Goal: Information Seeking & Learning: Learn about a topic

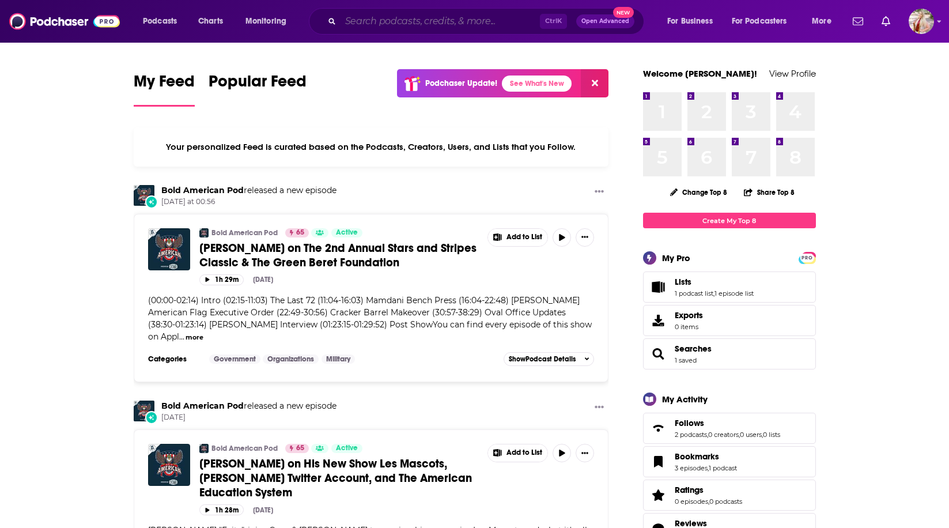
click at [373, 17] on input "Search podcasts, credits, & more..." at bounding box center [439, 21] width 199 height 18
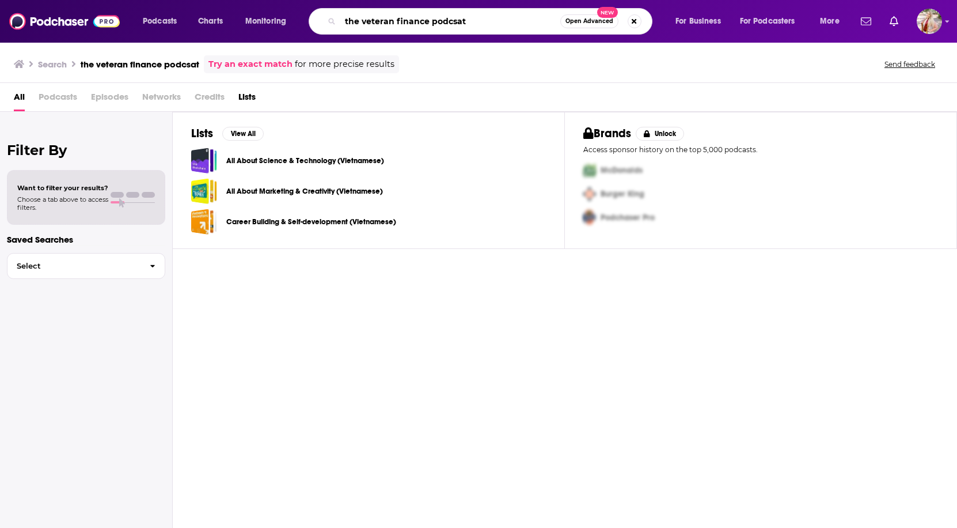
drag, startPoint x: 473, startPoint y: 13, endPoint x: 432, endPoint y: 16, distance: 41.5
click at [432, 16] on input "the veteran finance podcsat" at bounding box center [450, 21] width 220 height 18
type input "the veteran finance pod"
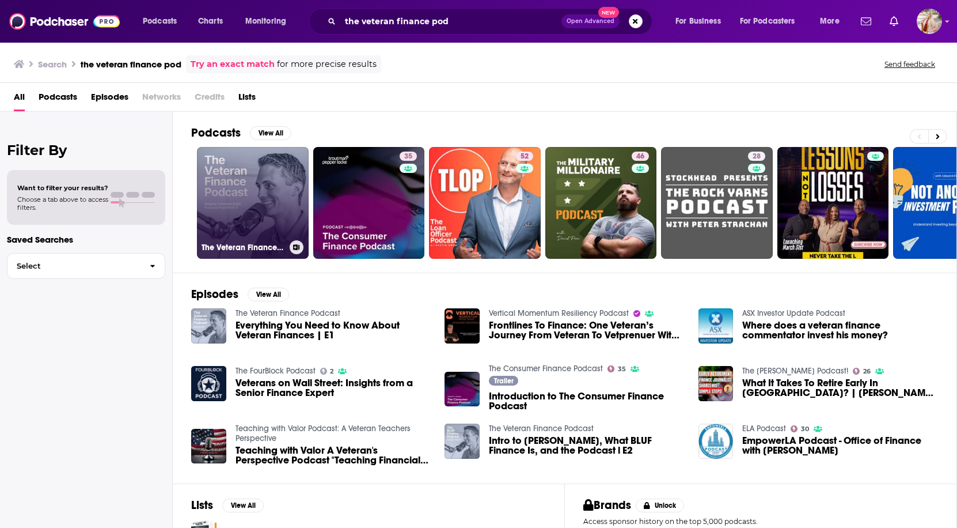
click at [244, 187] on link "The Veteran Finance Podcast" at bounding box center [253, 203] width 112 height 112
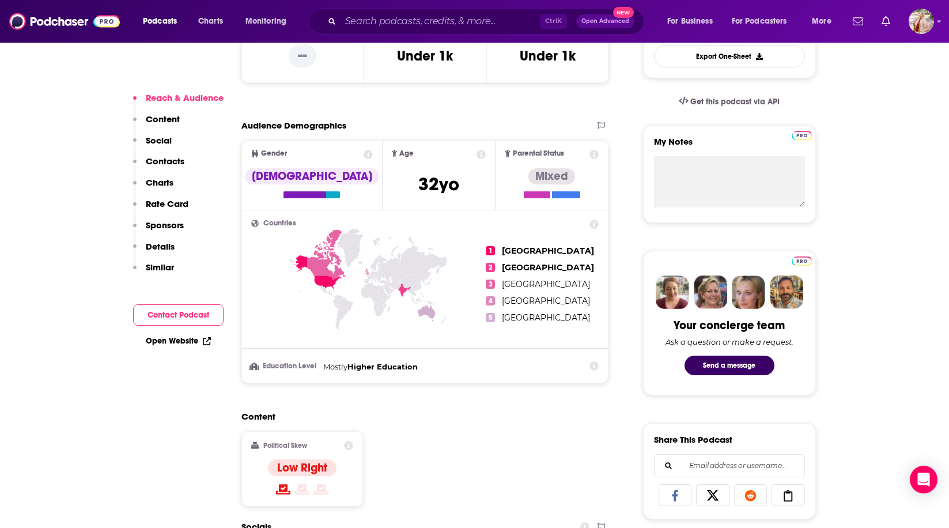
scroll to position [461, 0]
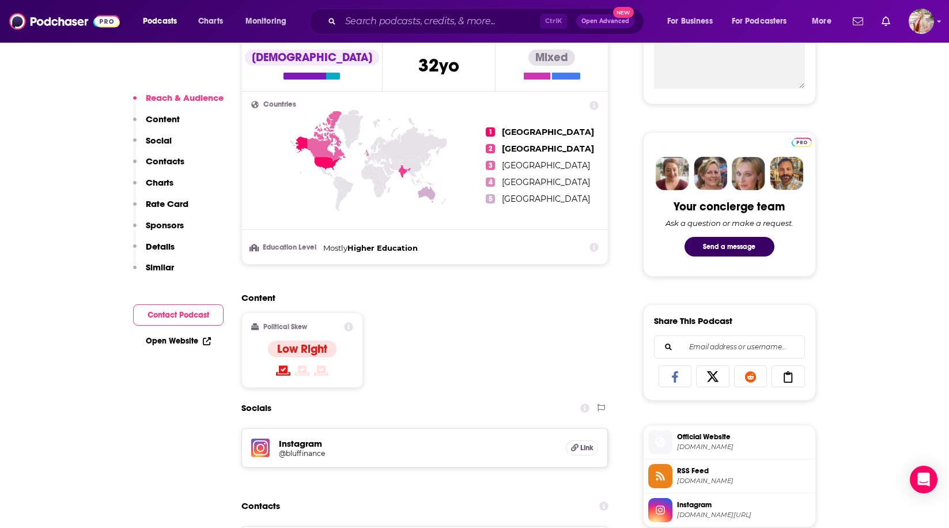
click at [585, 446] on span "Link" at bounding box center [586, 447] width 13 height 9
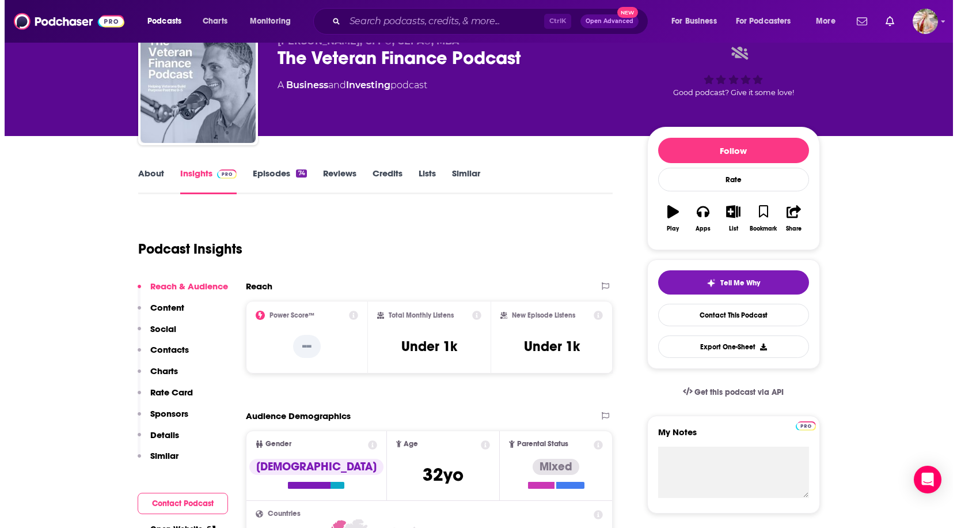
scroll to position [0, 0]
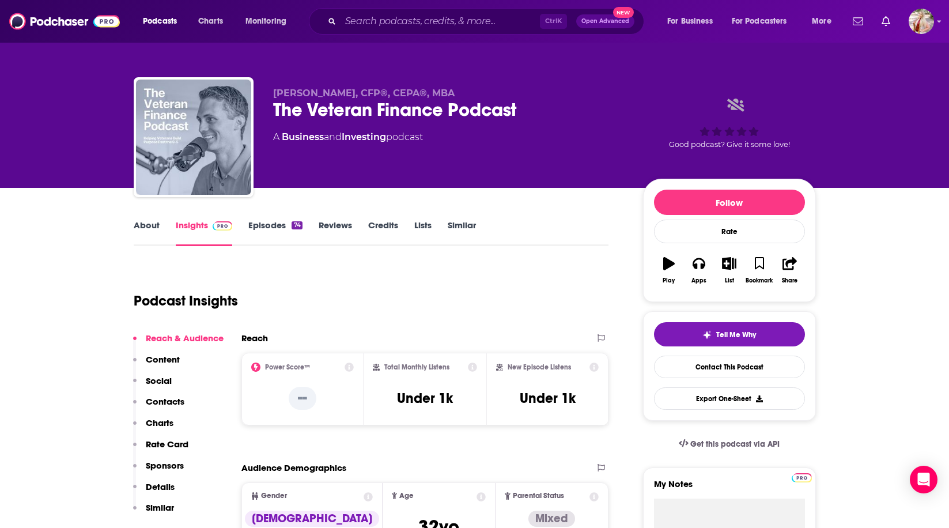
click at [409, 86] on div "[PERSON_NAME], CFP®, CEPA®, MBA The Veteran Finance Podcast A Business and Inve…" at bounding box center [475, 139] width 682 height 124
drag, startPoint x: 428, startPoint y: 90, endPoint x: 273, endPoint y: 92, distance: 155.5
click at [273, 92] on p "[PERSON_NAME], CFP®, CEPA®, MBA" at bounding box center [448, 93] width 351 height 11
copy span "[PERSON_NAME], CFP®, CEPA®, MBA"
click at [462, 24] on input "Search podcasts, credits, & more..." at bounding box center [439, 21] width 199 height 18
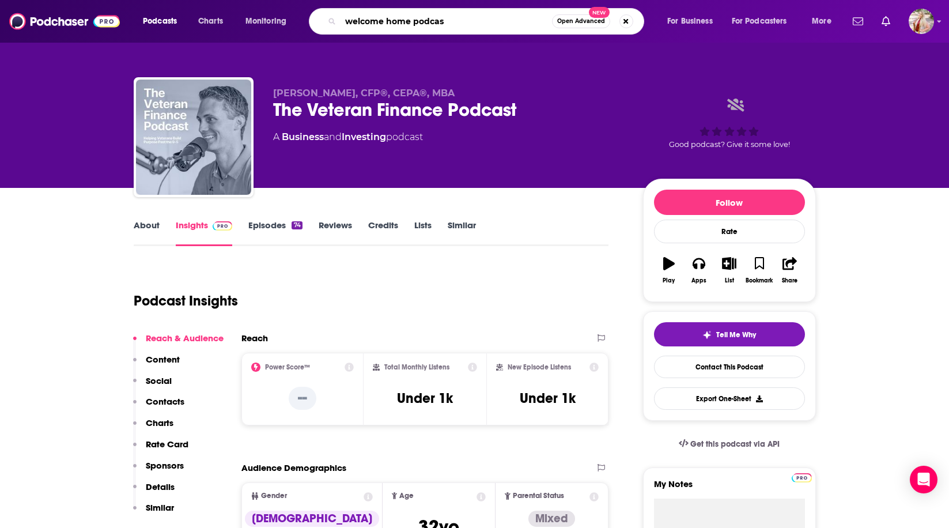
type input "welcome home podcast"
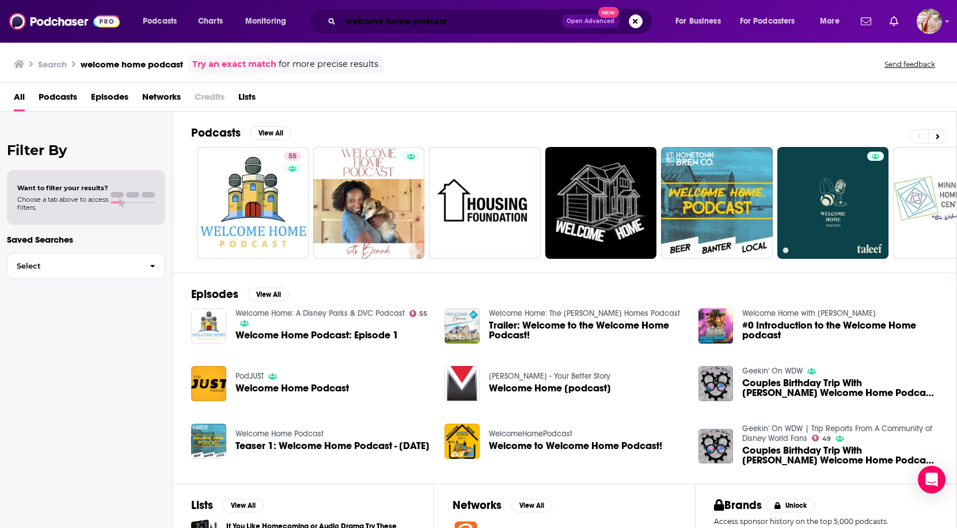
click at [462, 18] on input "welcome home podcast" at bounding box center [450, 21] width 221 height 18
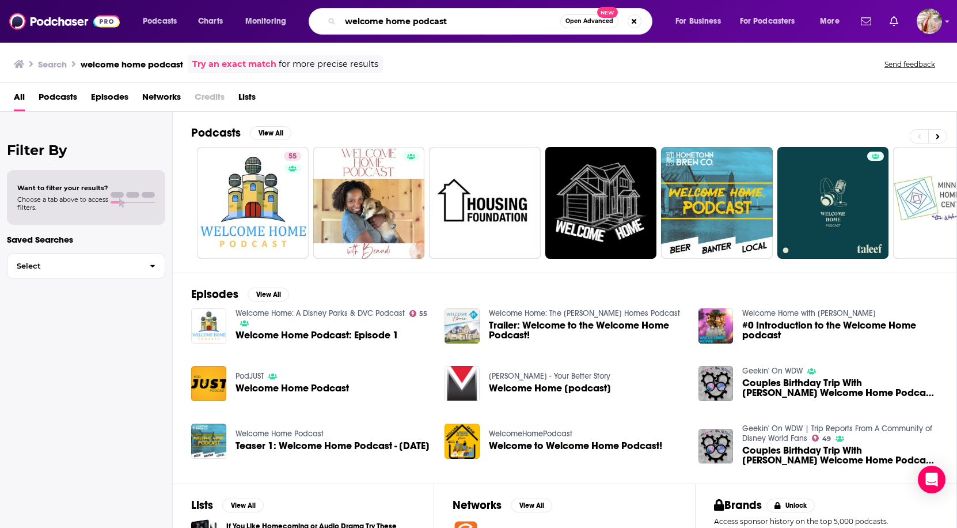
paste input "“From Military Paychecks to Civilian Budgets: Creating Your Financial Battle Pl…"
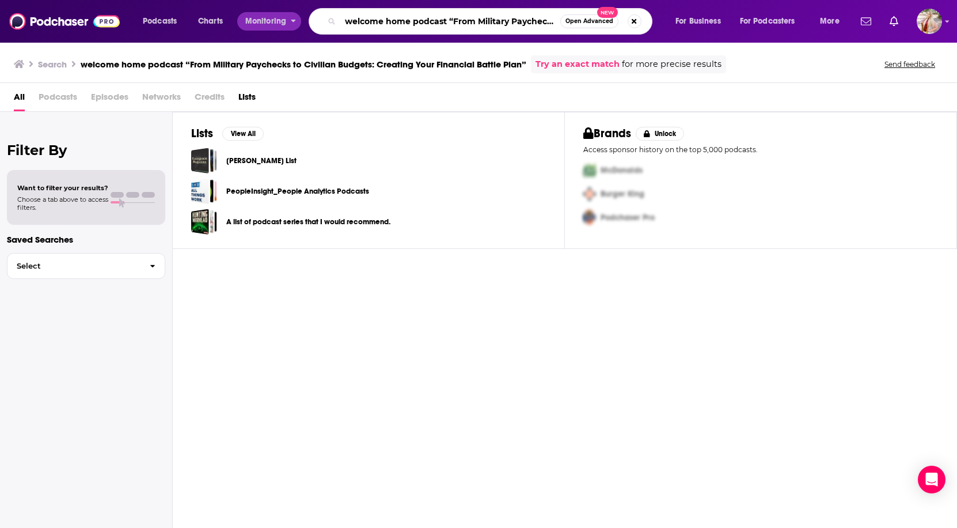
drag, startPoint x: 449, startPoint y: 20, endPoint x: 270, endPoint y: 26, distance: 179.2
click at [270, 26] on div "Podcasts Charts Monitoring welcome home podcast “From Military Paychecks to Civ…" at bounding box center [493, 21] width 716 height 26
type input "“From Military Paychecks to Civilian Budgets: Creating Your Financial Battle Pl…"
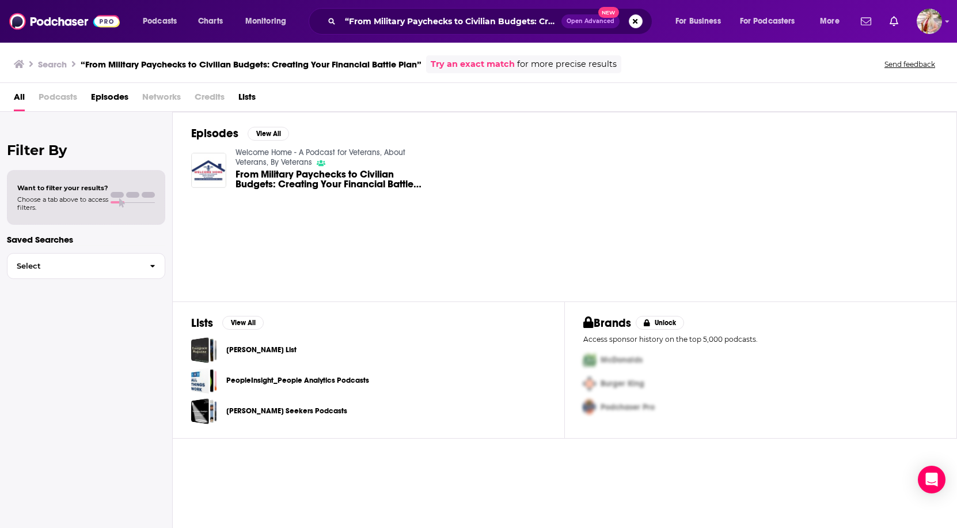
click at [308, 173] on span "From Military Paychecks to Civilian Budgets: Creating Your Financial Battle Plan" at bounding box center [334, 179] width 196 height 20
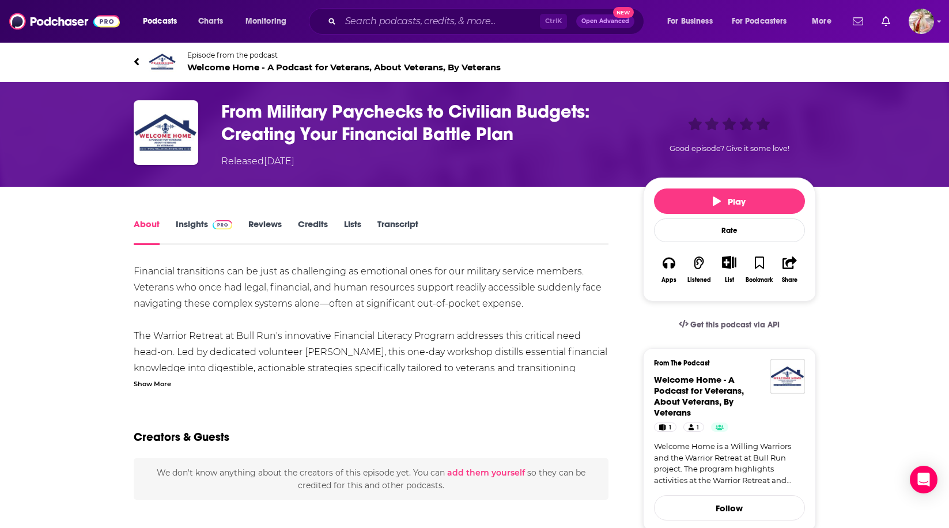
click at [243, 113] on h1 "From Military Paychecks to Civilian Budgets: Creating Your Financial Battle Plan" at bounding box center [422, 122] width 403 height 45
click at [177, 52] on link "Episode from the podcast Welcome Home - A Podcast for Veterans, About Veterans,…" at bounding box center [475, 62] width 682 height 28
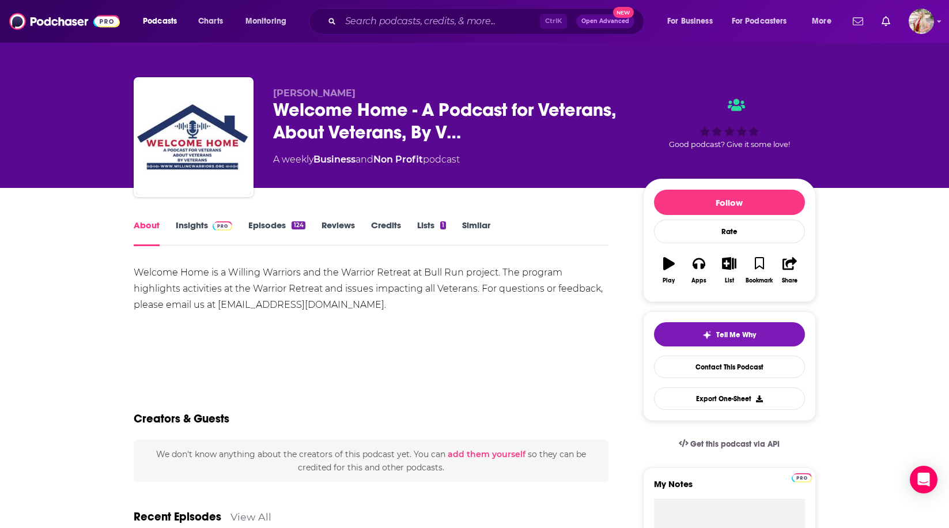
click at [176, 221] on link "Insights" at bounding box center [204, 232] width 57 height 26
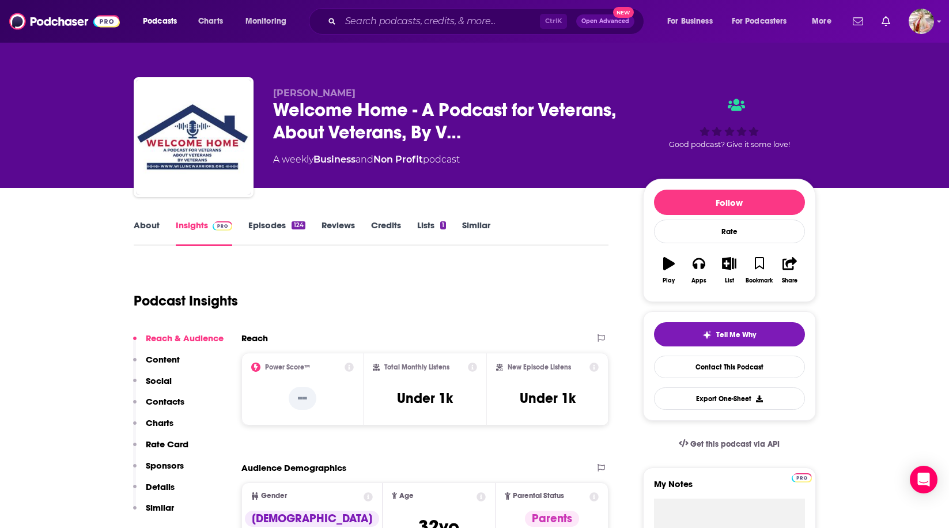
click at [275, 228] on link "Episodes 124" at bounding box center [276, 232] width 56 height 26
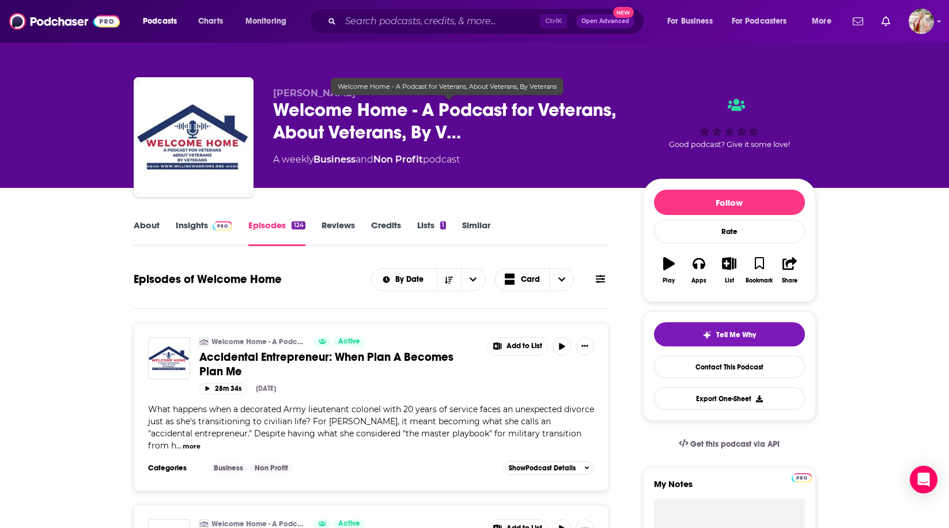
drag, startPoint x: 441, startPoint y: 108, endPoint x: 401, endPoint y: 117, distance: 40.8
click at [401, 117] on span "Welcome Home - A Podcast for Veterans, About Veterans, By V…" at bounding box center [448, 120] width 351 height 45
click at [400, 117] on span "Welcome Home - A Podcast for Veterans, About Veterans, By V…" at bounding box center [448, 120] width 351 height 45
drag, startPoint x: 400, startPoint y: 117, endPoint x: 310, endPoint y: 92, distance: 93.9
click at [310, 92] on span "[PERSON_NAME]" at bounding box center [314, 93] width 82 height 11
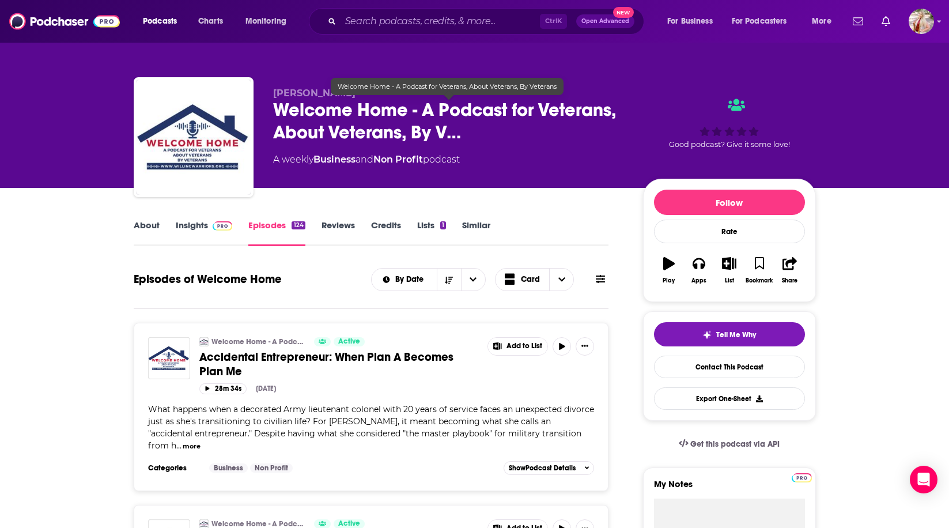
click at [310, 92] on span "[PERSON_NAME]" at bounding box center [314, 93] width 82 height 11
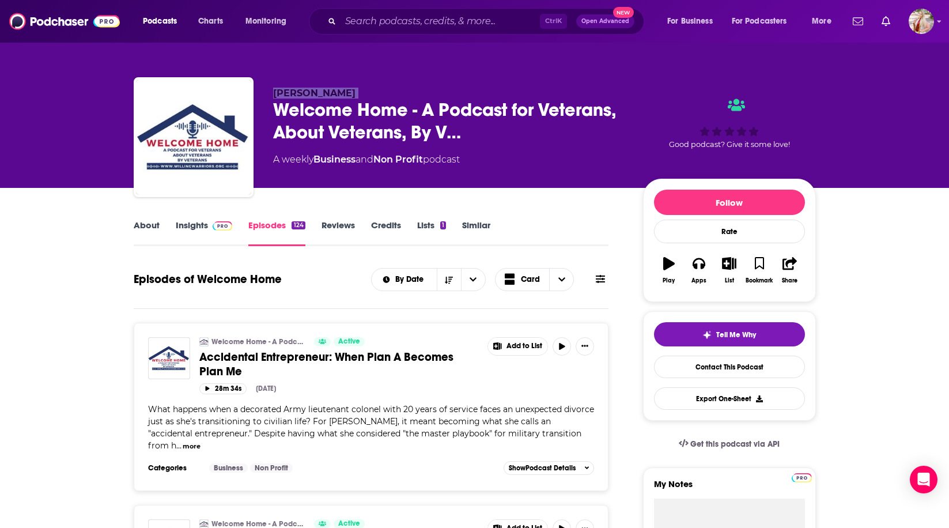
copy p "[PERSON_NAME]"
click at [402, 21] on input "Search podcasts, credits, & more..." at bounding box center [439, 21] width 199 height 18
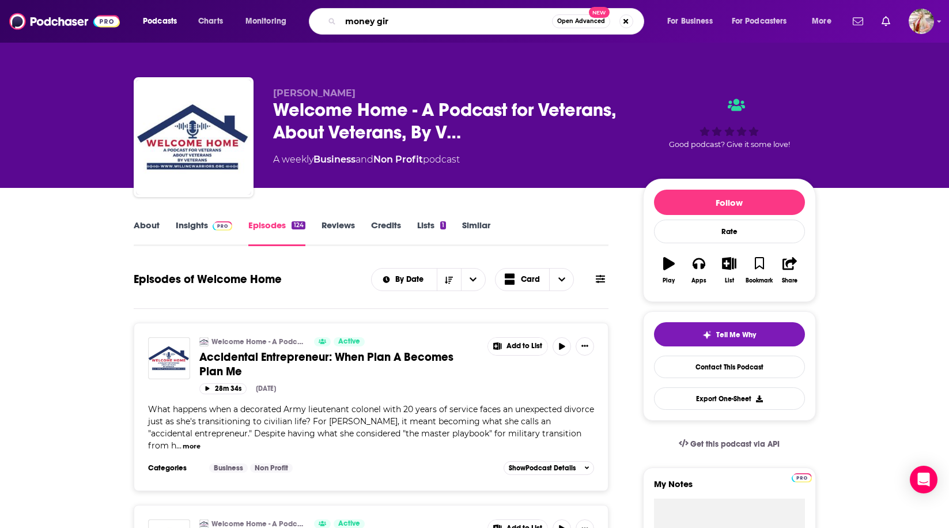
type input "money girl"
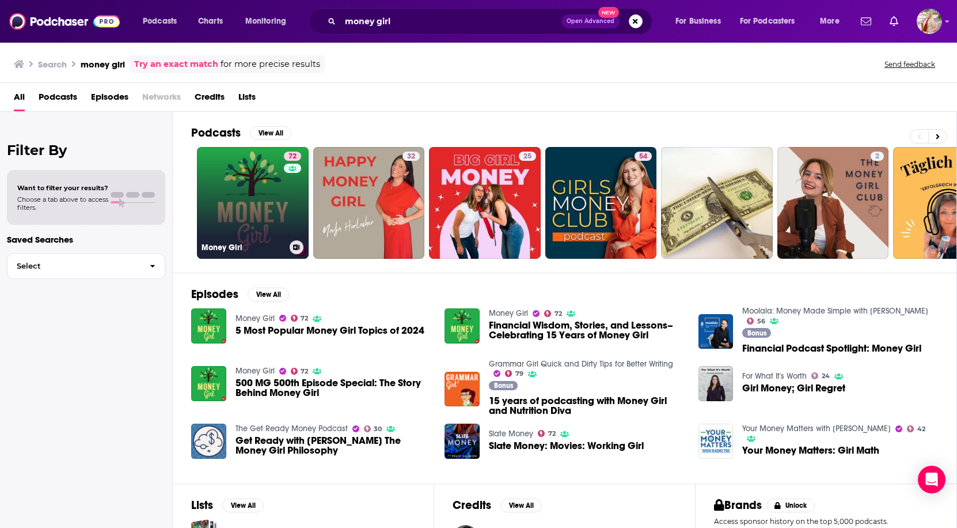
click at [246, 179] on link "72 Money Girl" at bounding box center [253, 203] width 112 height 112
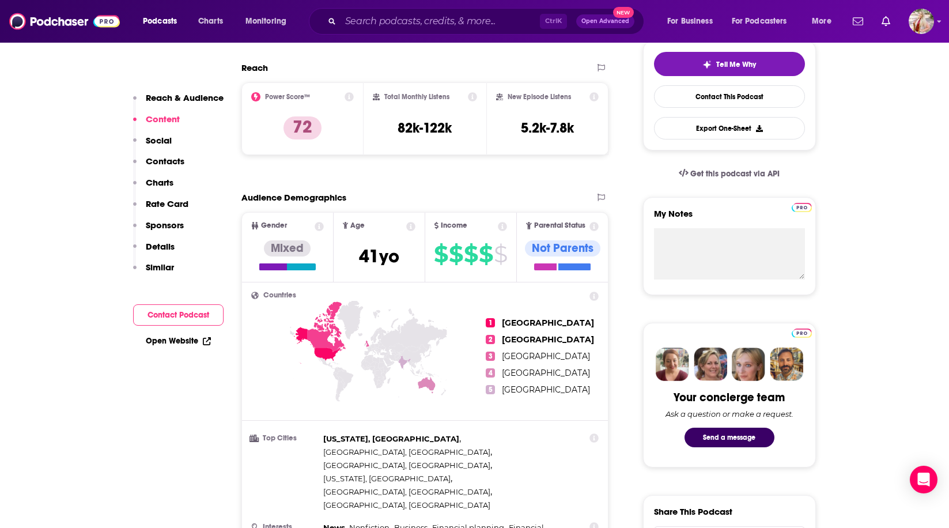
scroll to position [115, 0]
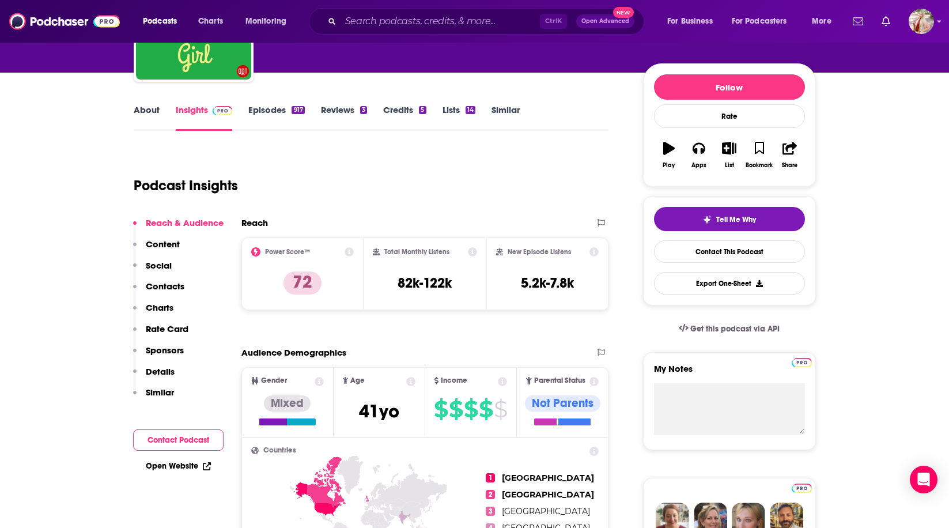
click at [267, 117] on link "Episodes 917" at bounding box center [276, 117] width 56 height 26
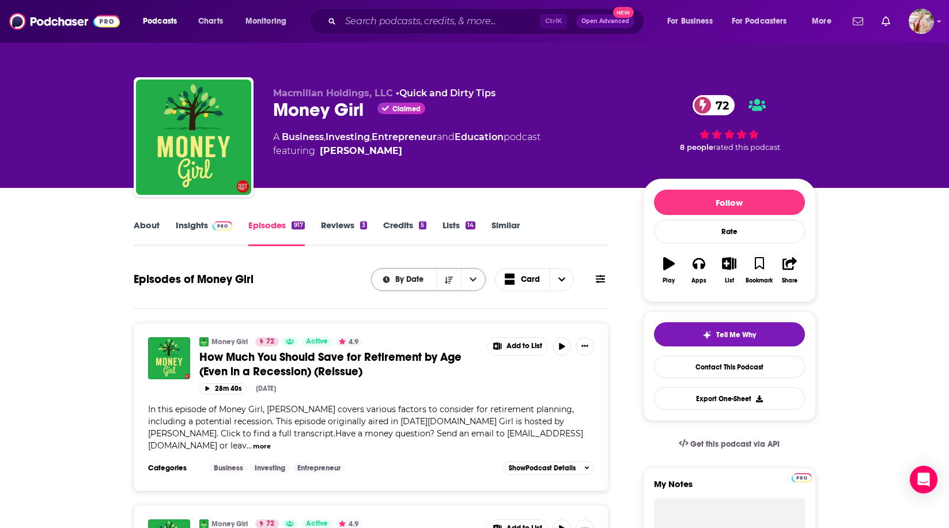
click at [471, 279] on icon "open menu" at bounding box center [472, 279] width 7 height 4
click at [473, 271] on button "close menu" at bounding box center [473, 279] width 24 height 22
click at [560, 283] on icon "Choose View" at bounding box center [561, 279] width 7 height 8
click at [602, 274] on icon at bounding box center [599, 278] width 9 height 9
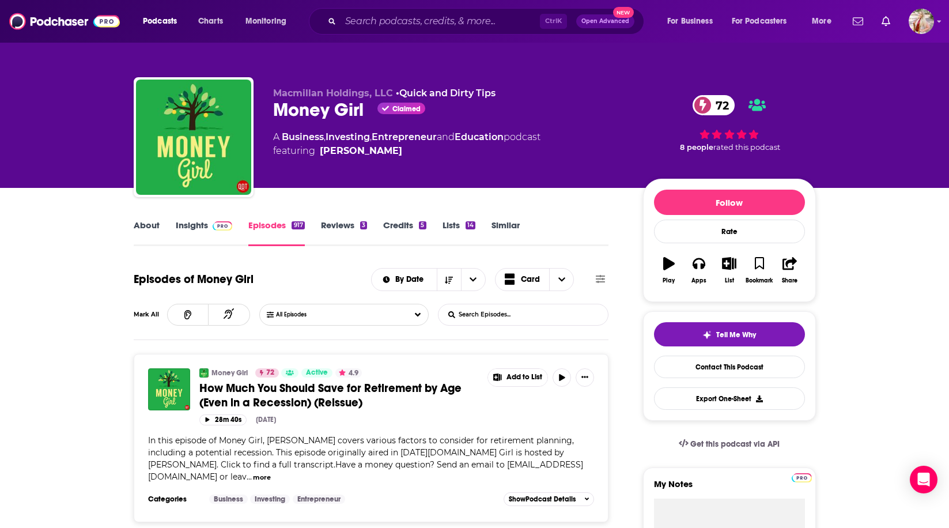
click at [484, 310] on input "List Search Input" at bounding box center [498, 314] width 120 height 21
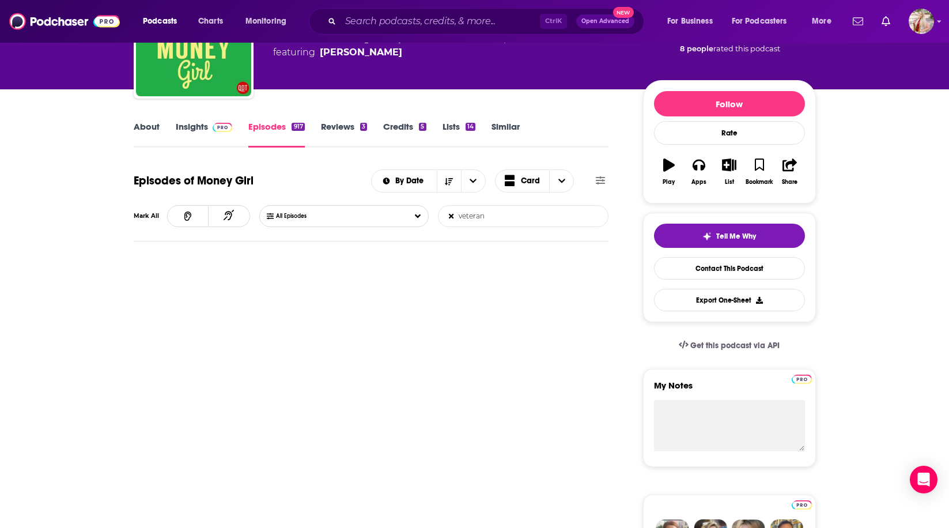
scroll to position [58, 0]
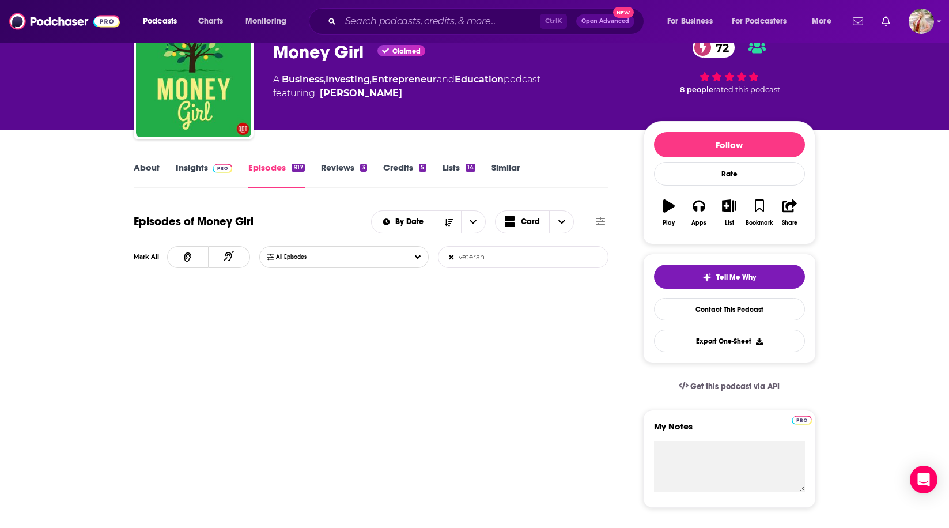
click at [476, 261] on input "veteran" at bounding box center [498, 256] width 120 height 21
type input "military"
click at [373, 7] on div "Podcasts Charts Monitoring Ctrl K Open Advanced New For Business For Podcasters…" at bounding box center [474, 21] width 949 height 43
click at [374, 21] on input "Search podcasts, credits, & more..." at bounding box center [439, 21] width 199 height 18
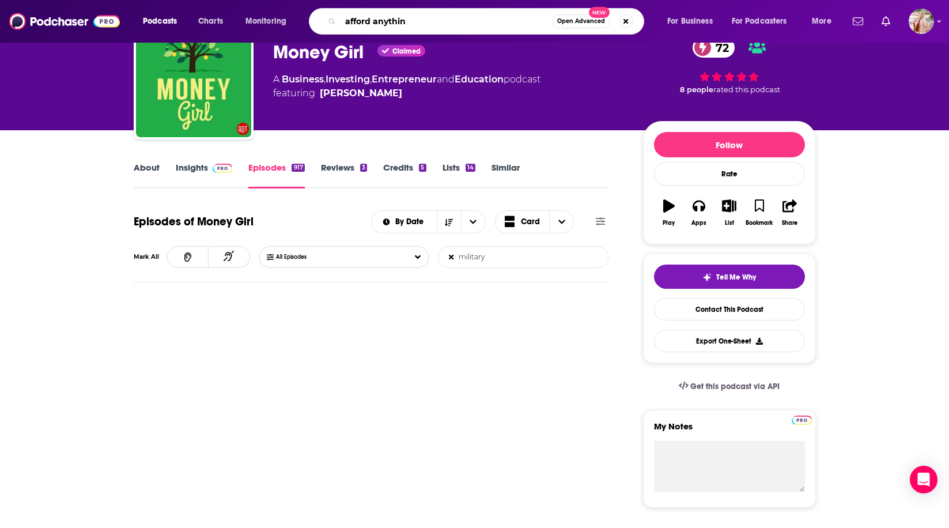
type input "afford anything"
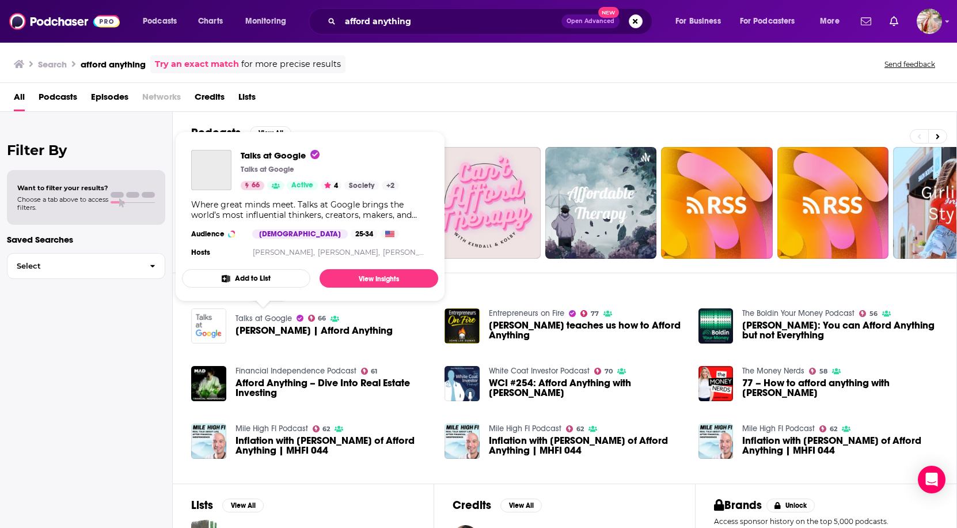
click at [259, 318] on link "Talks at Google" at bounding box center [264, 318] width 56 height 10
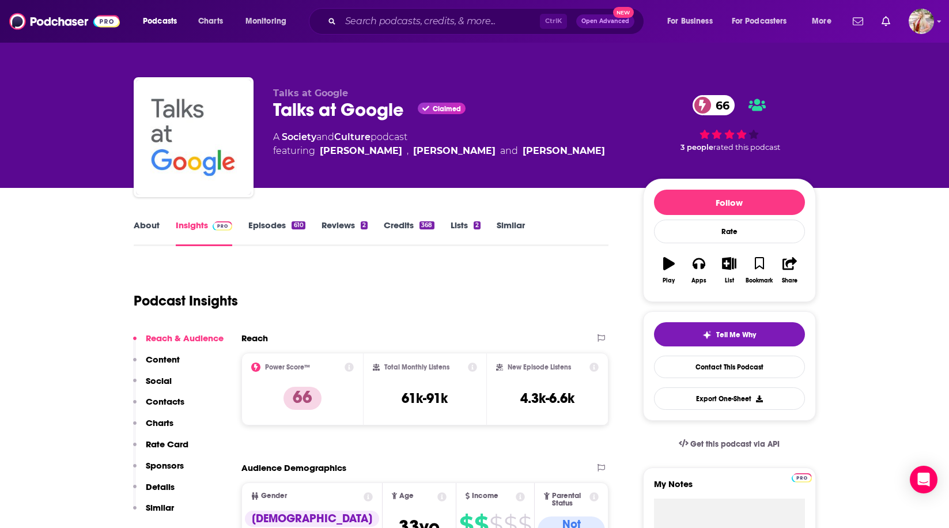
click at [155, 223] on link "About" at bounding box center [147, 232] width 26 height 26
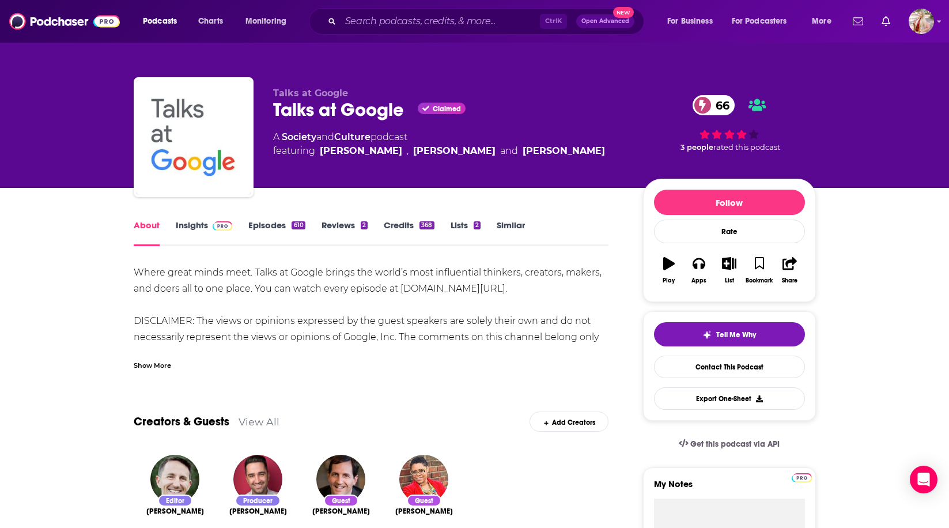
click at [143, 361] on div "Show More" at bounding box center [152, 364] width 37 height 11
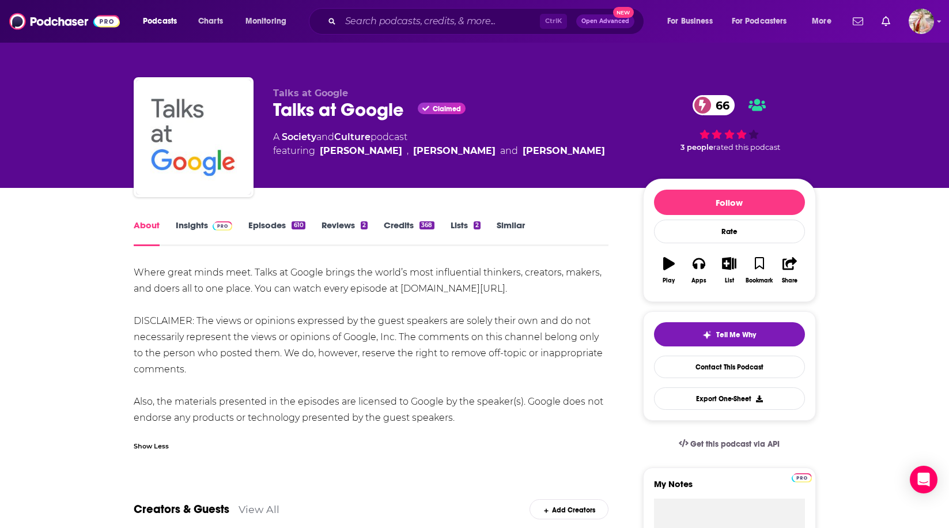
scroll to position [58, 0]
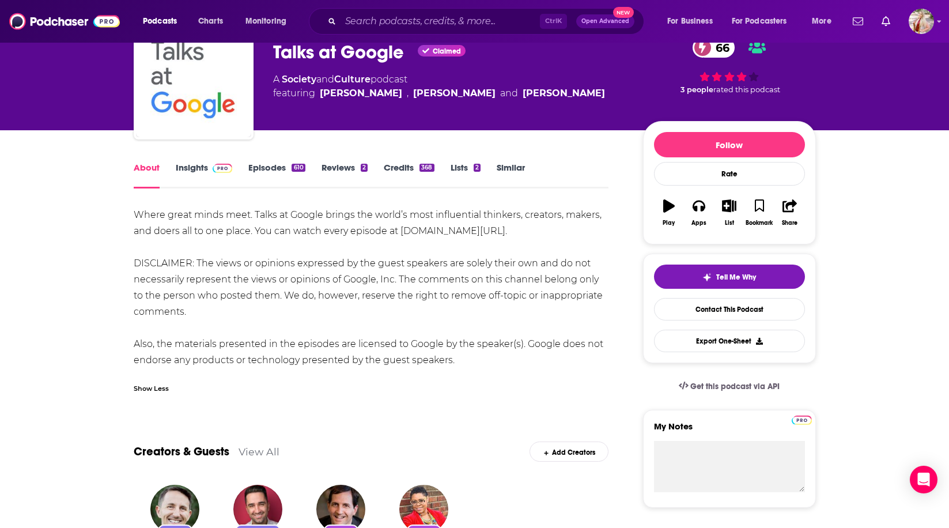
click at [276, 166] on link "Episodes 610" at bounding box center [276, 175] width 56 height 26
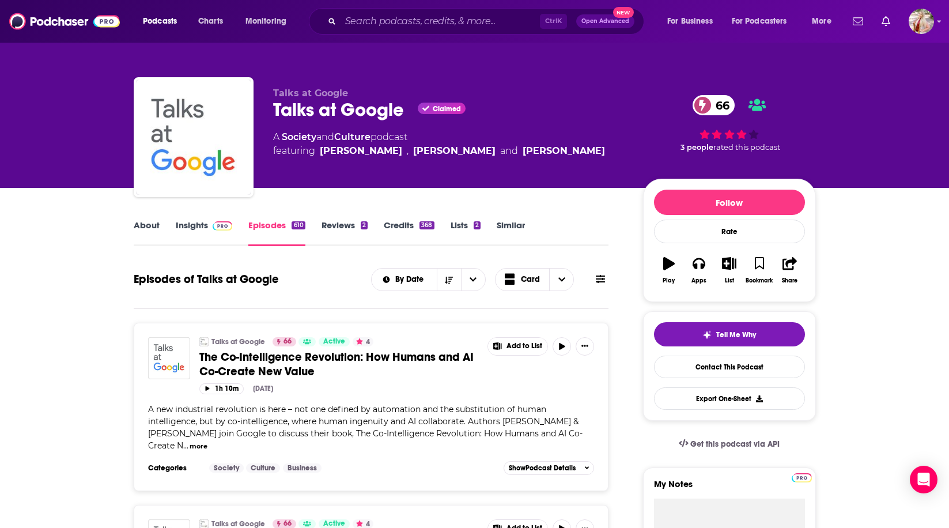
click at [198, 227] on link "Insights" at bounding box center [204, 232] width 57 height 26
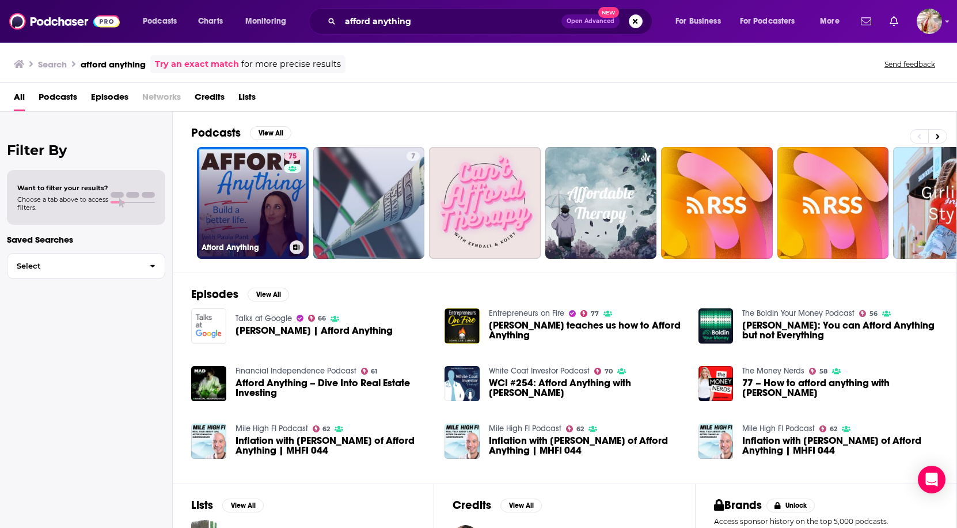
click at [264, 199] on link "75 Afford Anything" at bounding box center [253, 203] width 112 height 112
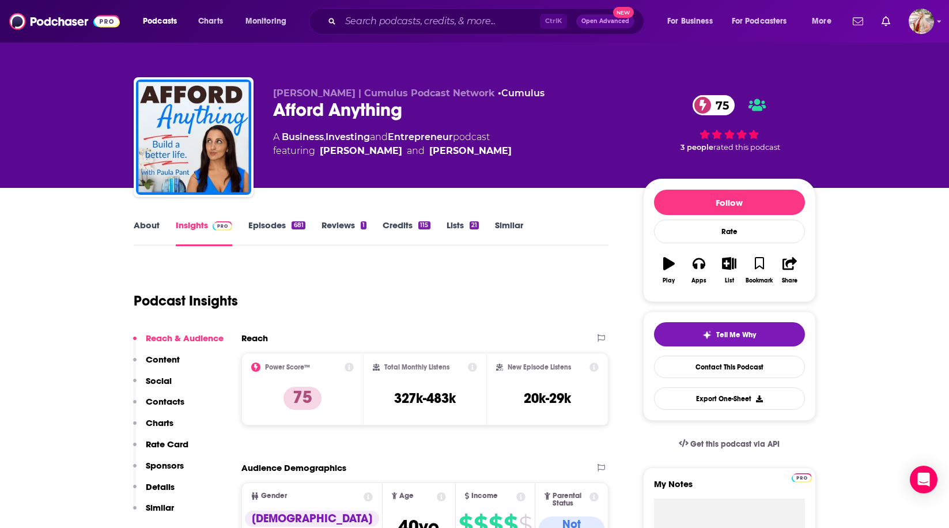
click at [278, 229] on link "Episodes 681" at bounding box center [276, 232] width 56 height 26
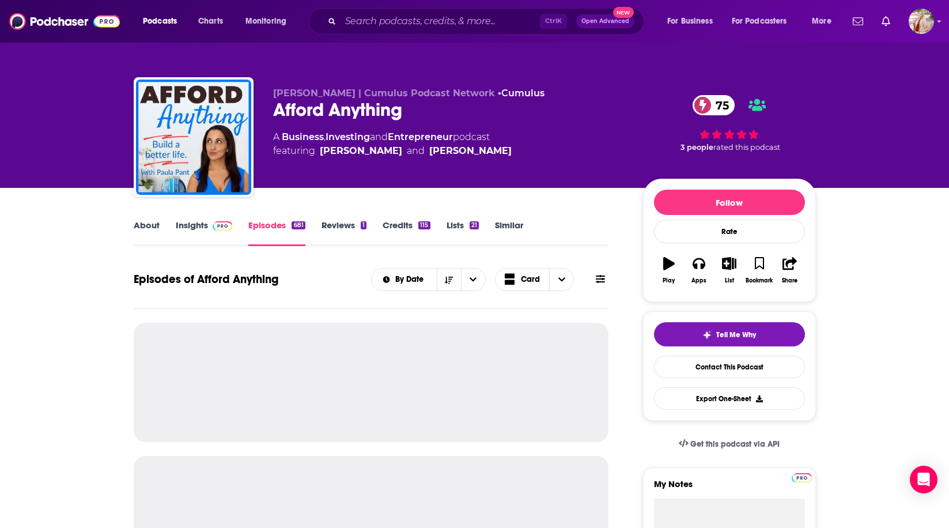
click at [600, 279] on icon at bounding box center [599, 279] width 9 height 8
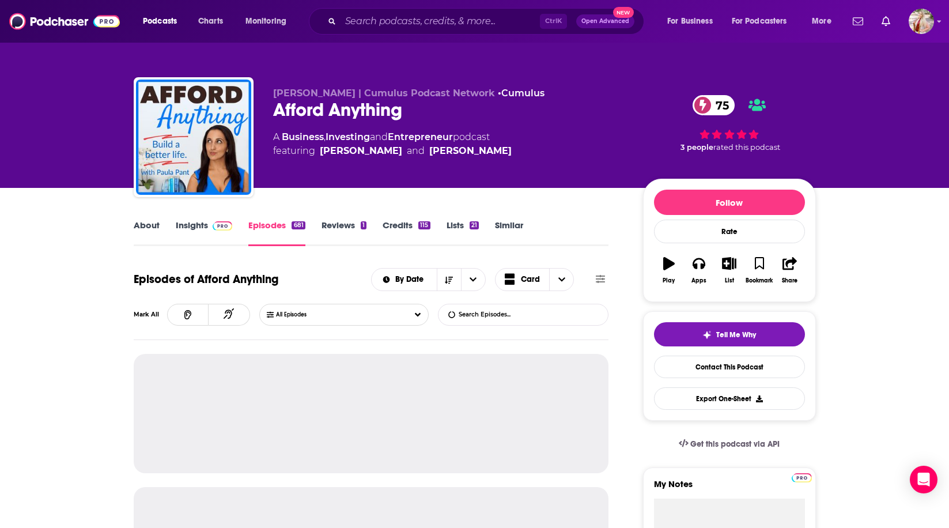
click at [478, 309] on input "List Search Input" at bounding box center [498, 314] width 120 height 21
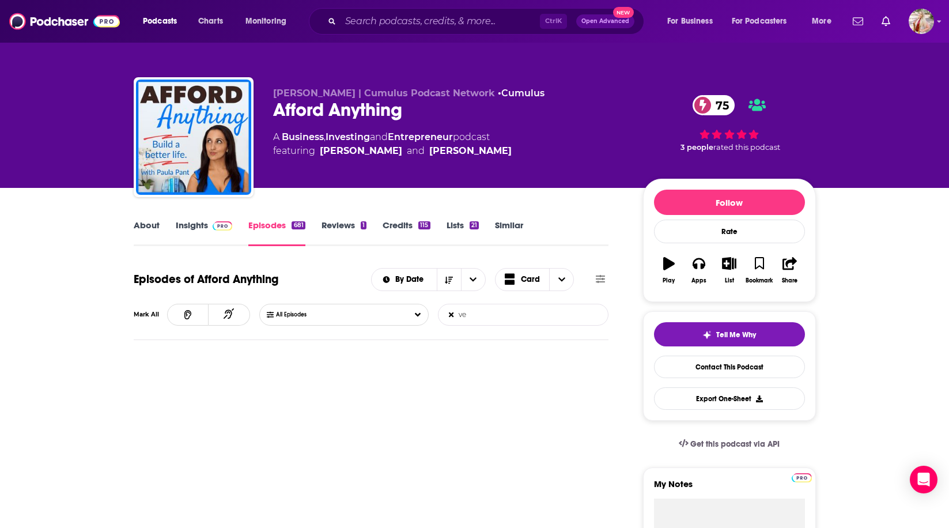
type input "v"
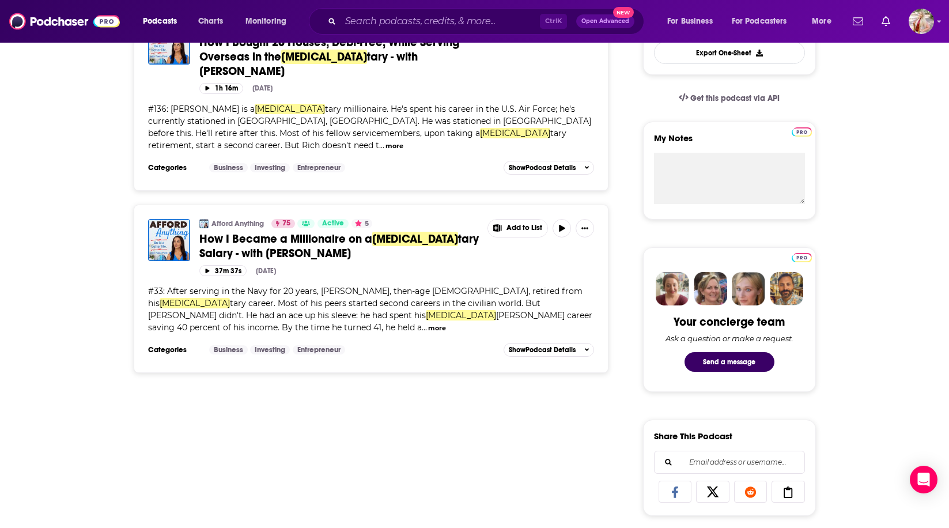
scroll to position [115, 0]
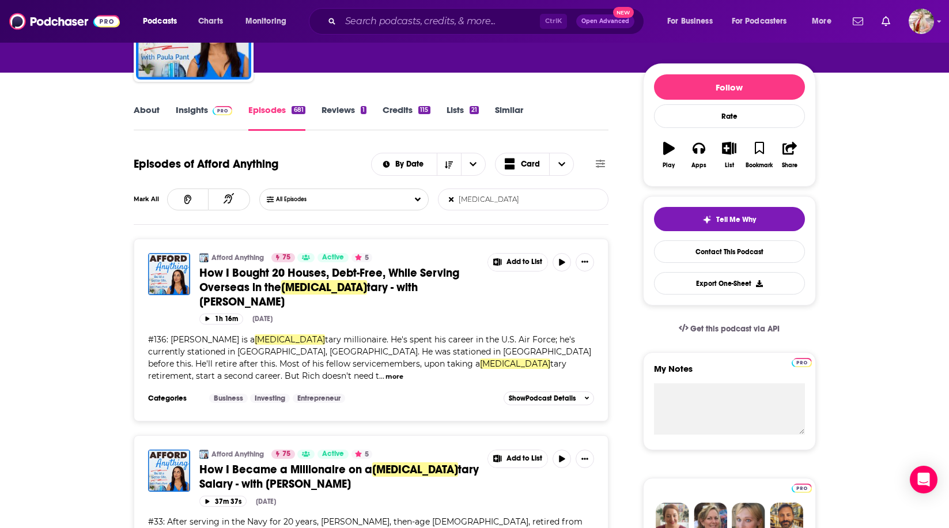
type input "[MEDICAL_DATA]"
click at [400, 18] on input "Search podcasts, credits, & more..." at bounding box center [439, 21] width 199 height 18
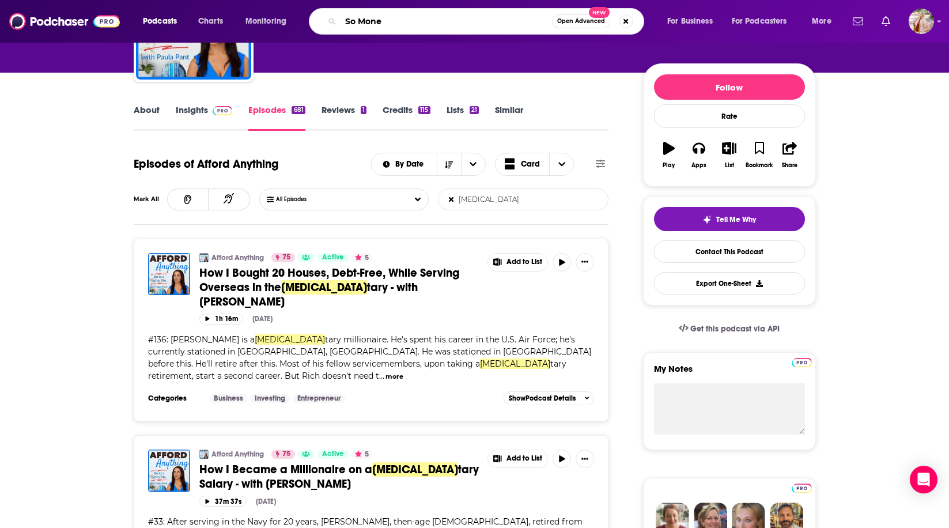
type input "So Money"
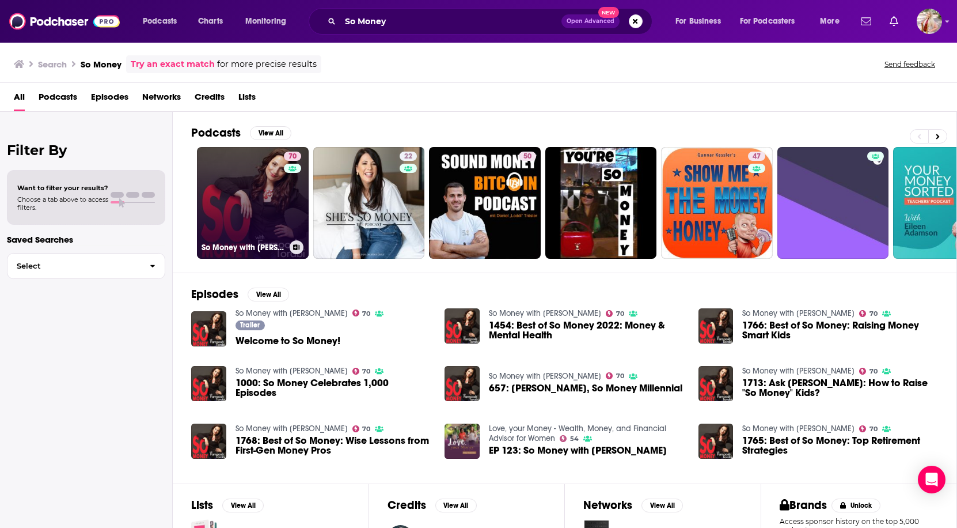
click at [256, 210] on link "70 So Money with [PERSON_NAME]" at bounding box center [253, 203] width 112 height 112
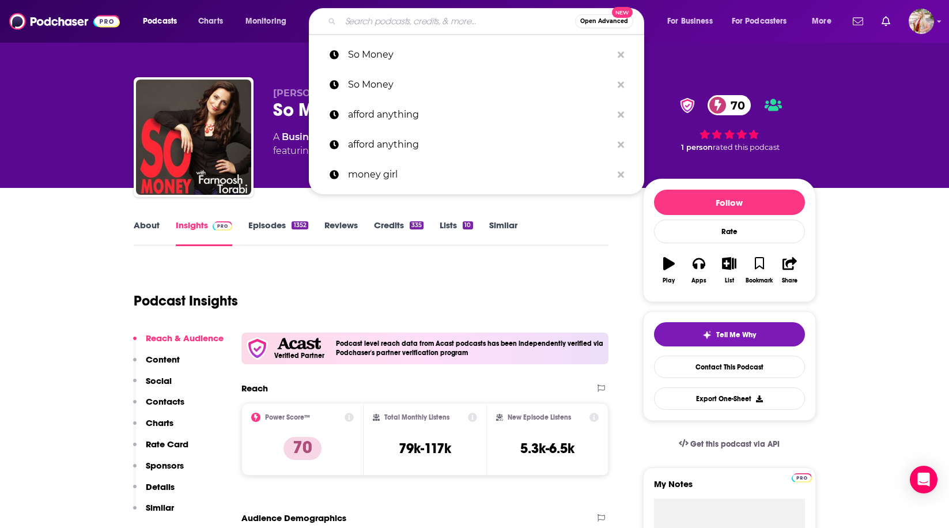
click at [461, 24] on input "Search podcasts, credits, & more..." at bounding box center [457, 21] width 234 height 18
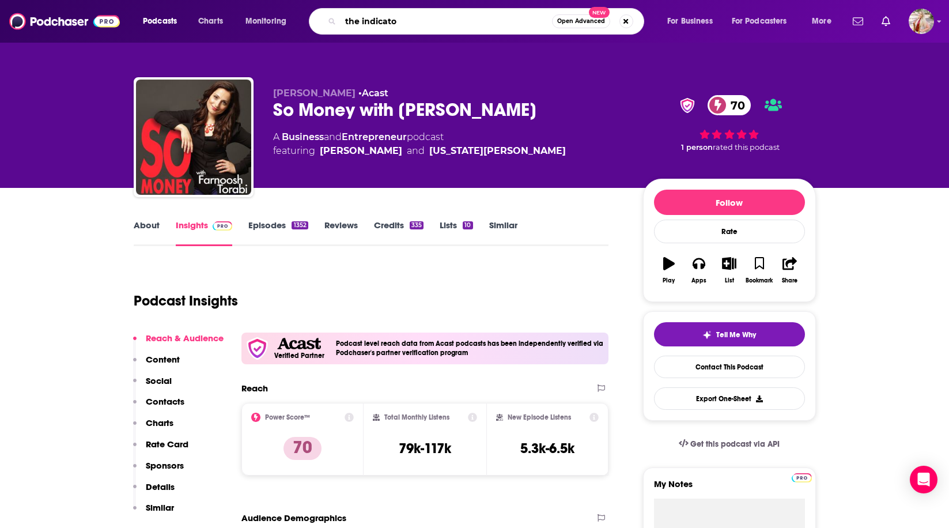
type input "the indicator"
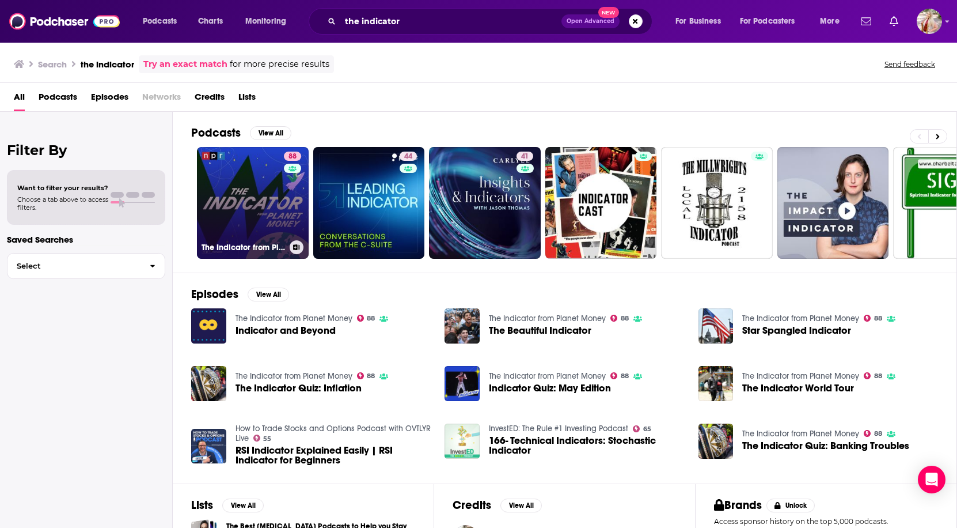
click at [270, 202] on link "88 The Indicator from Planet Money" at bounding box center [253, 203] width 112 height 112
